Goal: Navigation & Orientation: Understand site structure

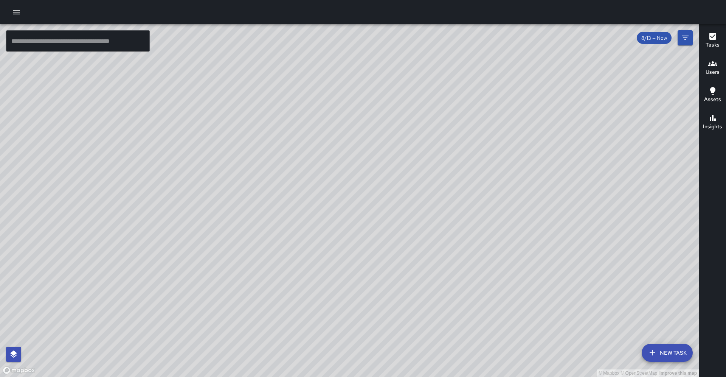
drag, startPoint x: 476, startPoint y: 245, endPoint x: 402, endPoint y: 228, distance: 75.7
click at [402, 228] on div "© Mapbox © OpenStreetMap Improve this map" at bounding box center [349, 200] width 699 height 352
drag, startPoint x: 210, startPoint y: 253, endPoint x: 284, endPoint y: 163, distance: 116.1
click at [283, 163] on div "© Mapbox © OpenStreetMap Improve this map" at bounding box center [349, 200] width 699 height 352
drag, startPoint x: 243, startPoint y: 126, endPoint x: 175, endPoint y: 376, distance: 259.1
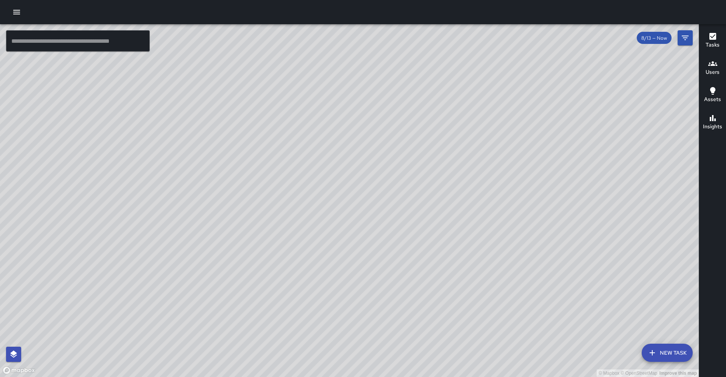
click at [175, 376] on div "© Mapbox © OpenStreetMap Improve this map" at bounding box center [349, 200] width 699 height 352
drag, startPoint x: 242, startPoint y: 270, endPoint x: 236, endPoint y: 299, distance: 30.1
click at [236, 299] on div "© Mapbox © OpenStreetMap Improve this map" at bounding box center [349, 200] width 699 height 352
drag, startPoint x: 194, startPoint y: 230, endPoint x: 227, endPoint y: 256, distance: 42.0
click at [309, 187] on div "© Mapbox © OpenStreetMap Improve this map" at bounding box center [349, 200] width 699 height 352
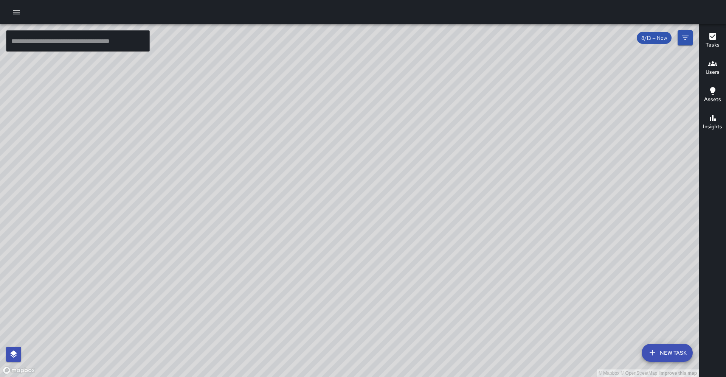
drag, startPoint x: 183, startPoint y: 289, endPoint x: 261, endPoint y: 254, distance: 84.9
click at [261, 254] on div "© Mapbox © OpenStreetMap Improve this map" at bounding box center [349, 200] width 699 height 352
drag, startPoint x: 197, startPoint y: 297, endPoint x: 168, endPoint y: 288, distance: 30.1
click at [168, 288] on div "© Mapbox © OpenStreetMap Improve this map" at bounding box center [349, 200] width 699 height 352
drag, startPoint x: 172, startPoint y: 213, endPoint x: 155, endPoint y: 215, distance: 17.1
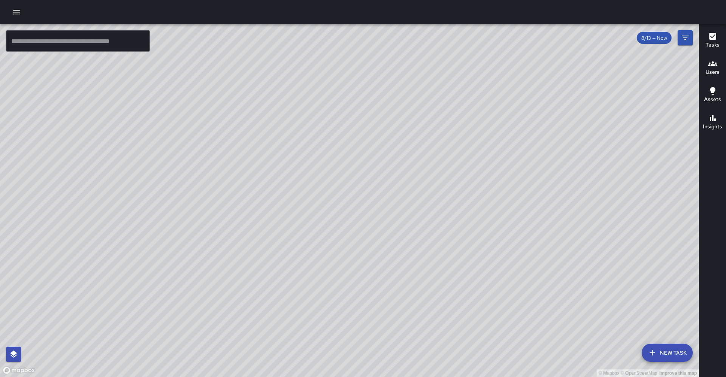
click at [157, 235] on div "© Mapbox © OpenStreetMap Improve this map" at bounding box center [349, 200] width 699 height 352
drag, startPoint x: 298, startPoint y: 223, endPoint x: 290, endPoint y: 228, distance: 9.9
click at [290, 228] on div "© Mapbox © OpenStreetMap Improve this map" at bounding box center [349, 200] width 699 height 352
drag, startPoint x: 235, startPoint y: 195, endPoint x: 242, endPoint y: 203, distance: 11.0
click at [242, 203] on div "© Mapbox © OpenStreetMap Improve this map" at bounding box center [349, 200] width 699 height 352
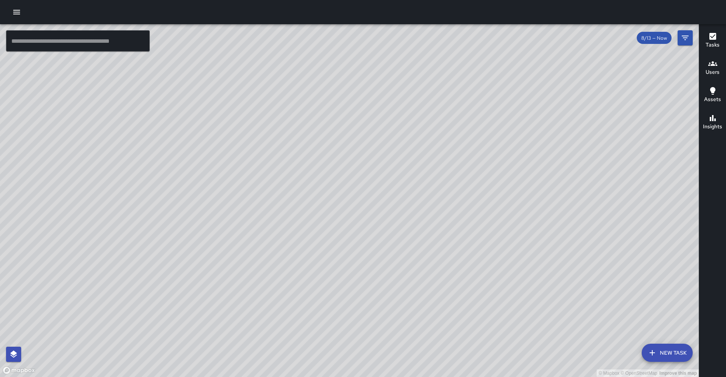
drag, startPoint x: 239, startPoint y: 159, endPoint x: 127, endPoint y: 276, distance: 161.0
click at [127, 276] on div "© Mapbox © OpenStreetMap Improve this map" at bounding box center [349, 200] width 699 height 352
drag, startPoint x: 245, startPoint y: 169, endPoint x: 213, endPoint y: 255, distance: 92.0
click at [213, 255] on div "© Mapbox © OpenStreetMap Improve this map" at bounding box center [349, 200] width 699 height 352
drag, startPoint x: 308, startPoint y: 123, endPoint x: 243, endPoint y: 235, distance: 129.5
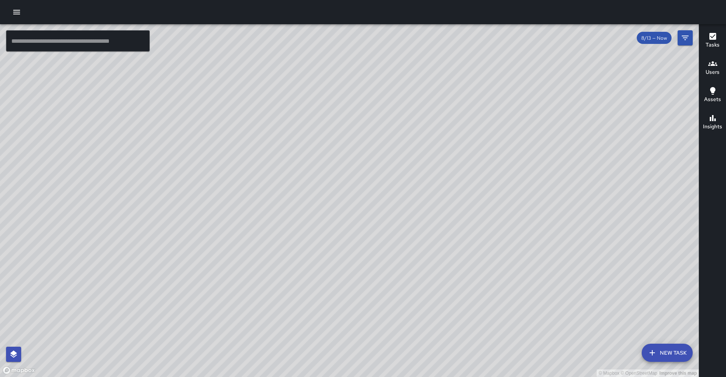
click at [243, 235] on div "© Mapbox © OpenStreetMap Improve this map" at bounding box center [349, 200] width 699 height 352
drag, startPoint x: 265, startPoint y: 237, endPoint x: 264, endPoint y: 227, distance: 9.5
click at [263, 227] on div "© Mapbox © OpenStreetMap Improve this map" at bounding box center [349, 200] width 699 height 352
